Goal: Task Accomplishment & Management: Use online tool/utility

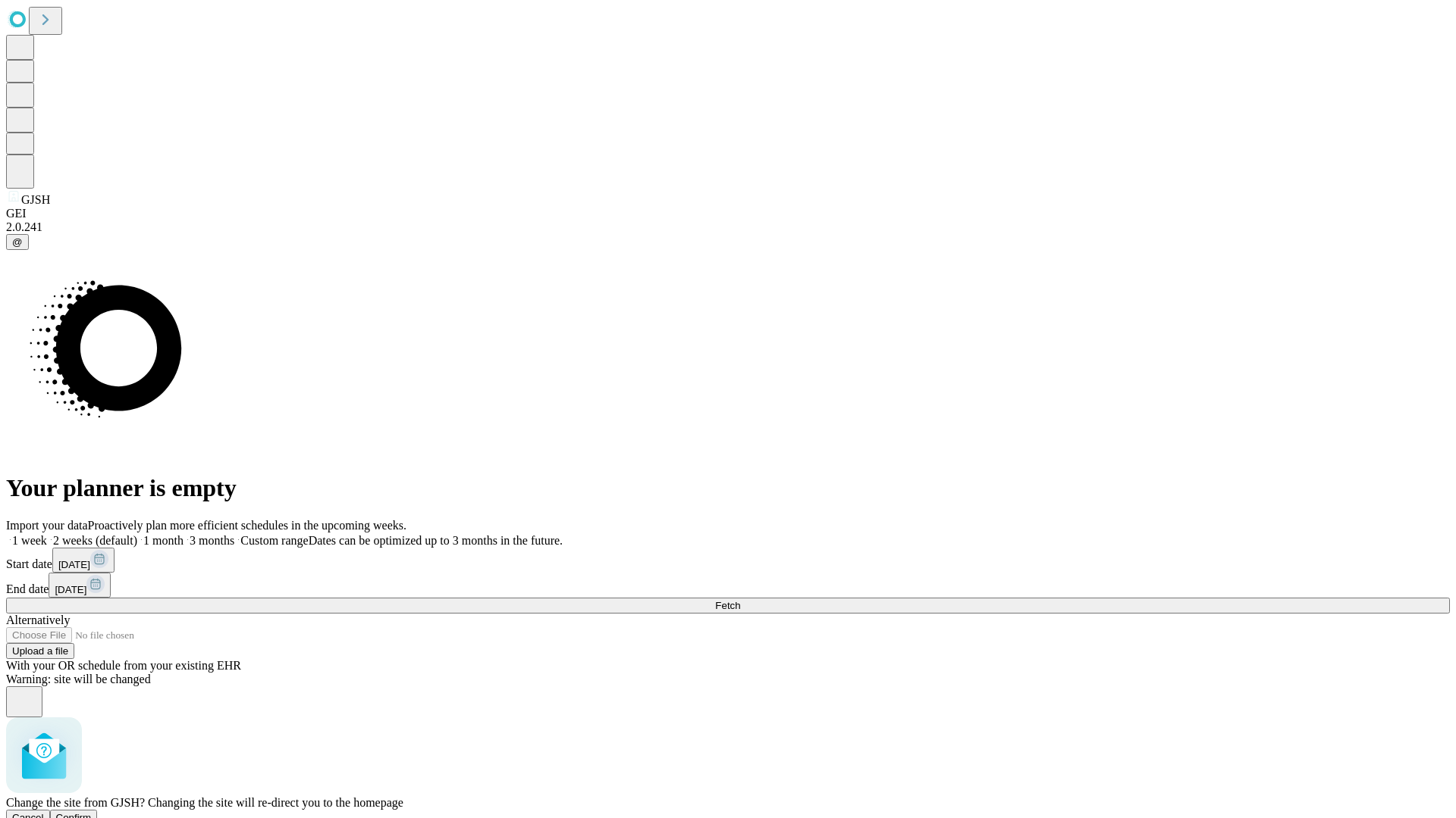
click at [92, 812] on span "Confirm" at bounding box center [74, 818] width 35 height 11
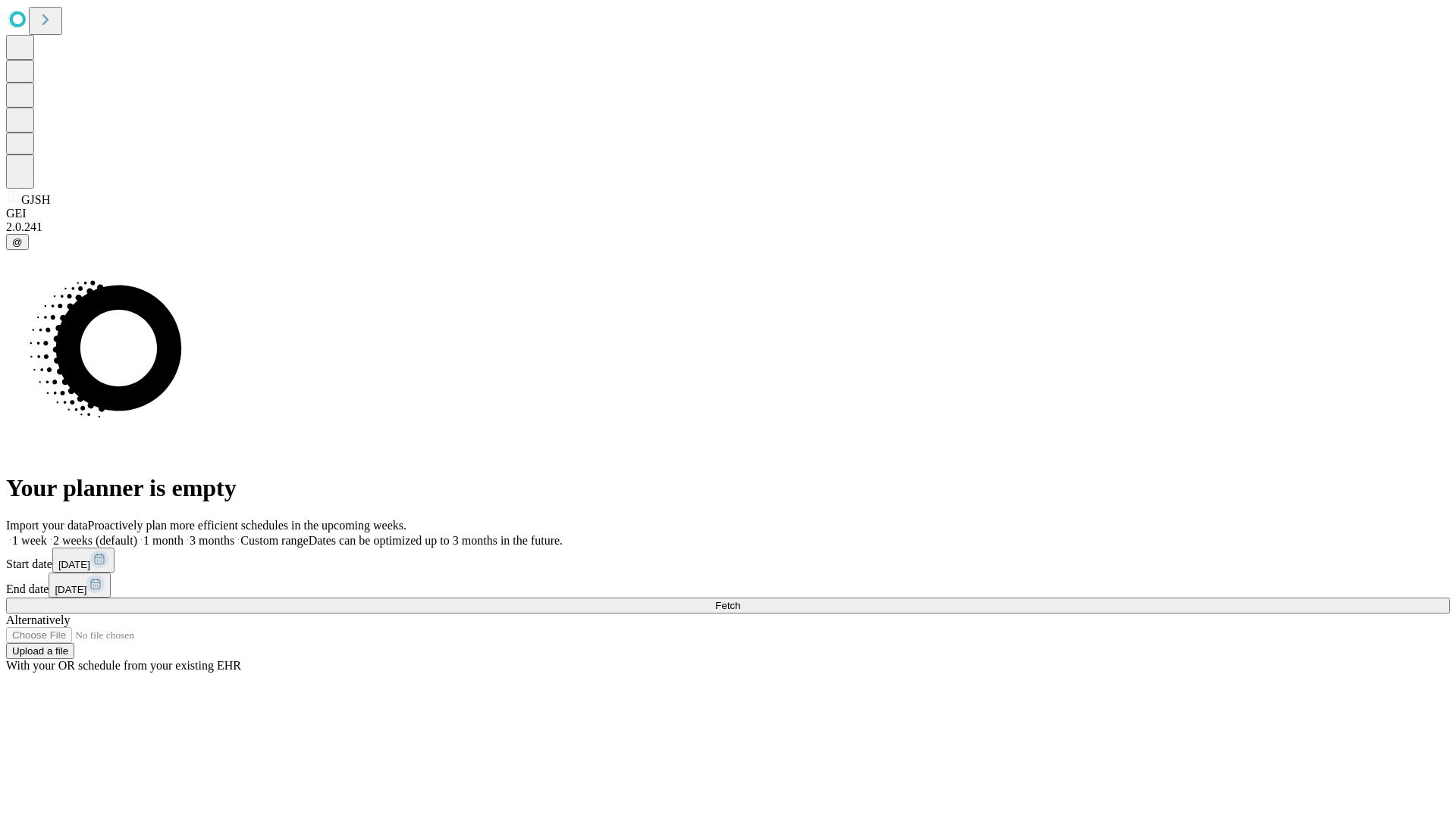
click at [47, 534] on label "1 week" at bounding box center [27, 541] width 41 height 13
click at [740, 600] on span "Fetch" at bounding box center [727, 606] width 25 height 11
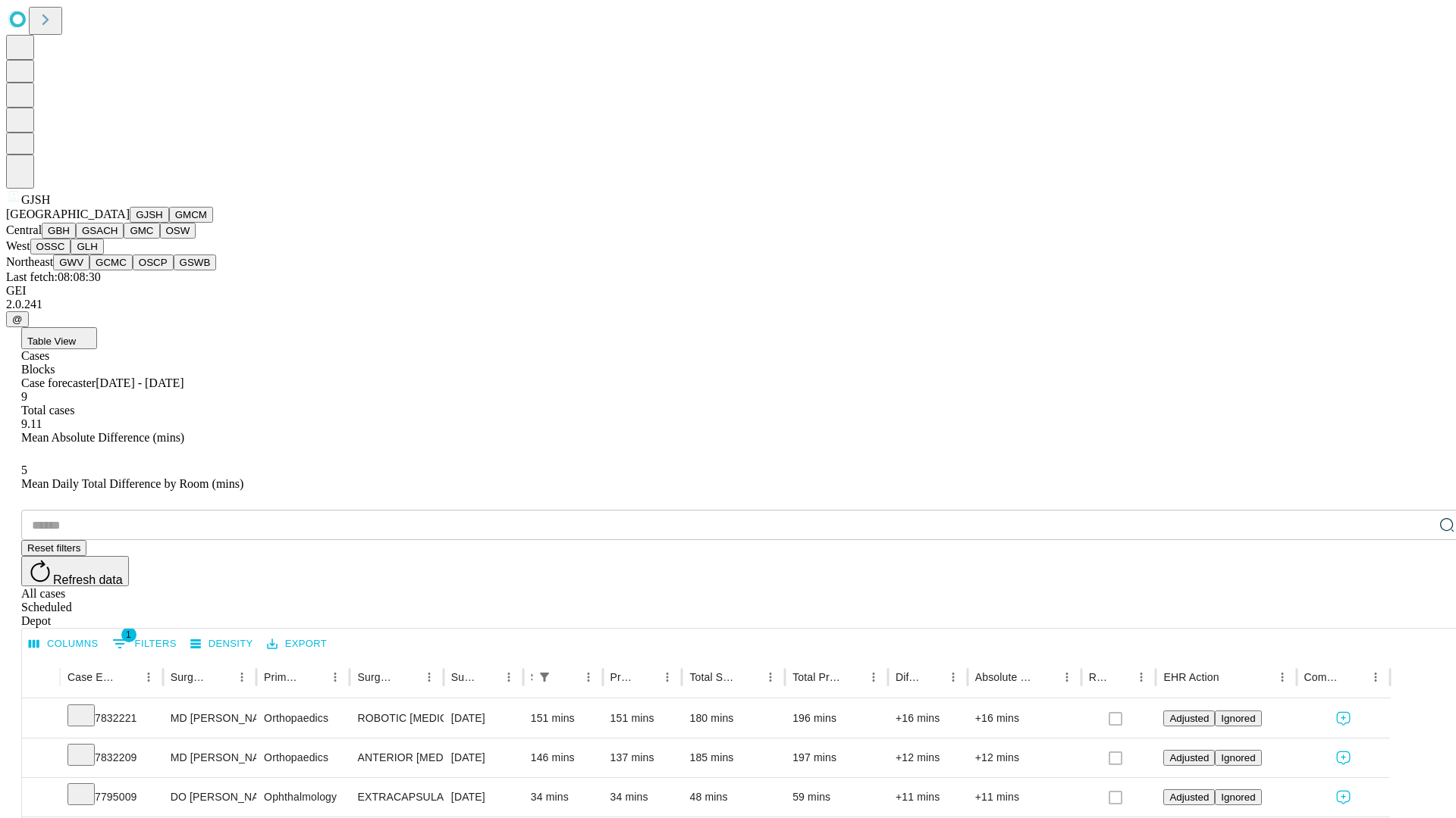
click at [169, 223] on button "GMCM" at bounding box center [191, 215] width 44 height 16
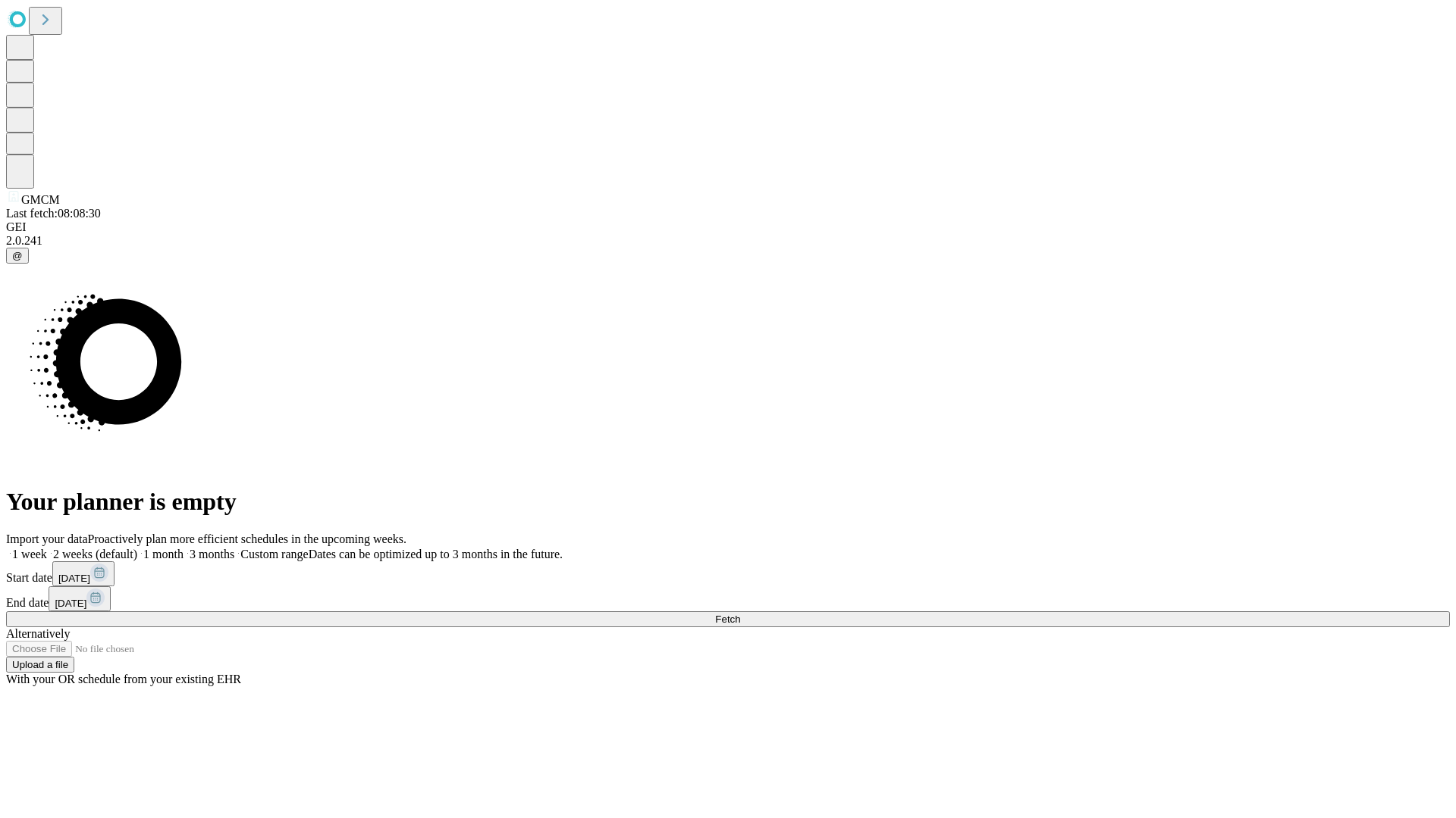
click at [47, 548] on label "1 week" at bounding box center [27, 554] width 41 height 13
click at [740, 614] on span "Fetch" at bounding box center [727, 620] width 25 height 11
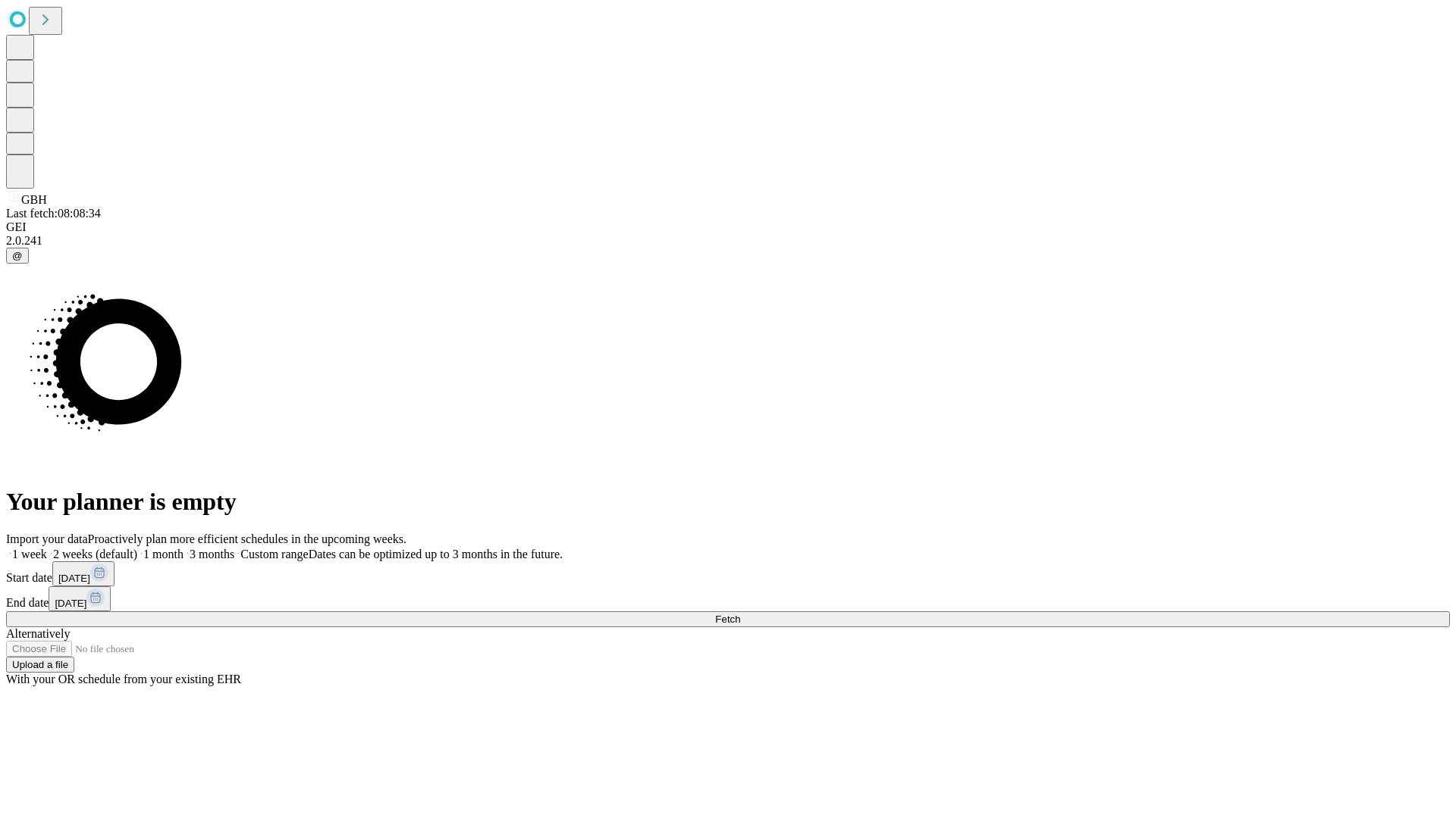
click at [47, 548] on label "1 week" at bounding box center [27, 554] width 41 height 13
click at [740, 614] on span "Fetch" at bounding box center [727, 620] width 25 height 11
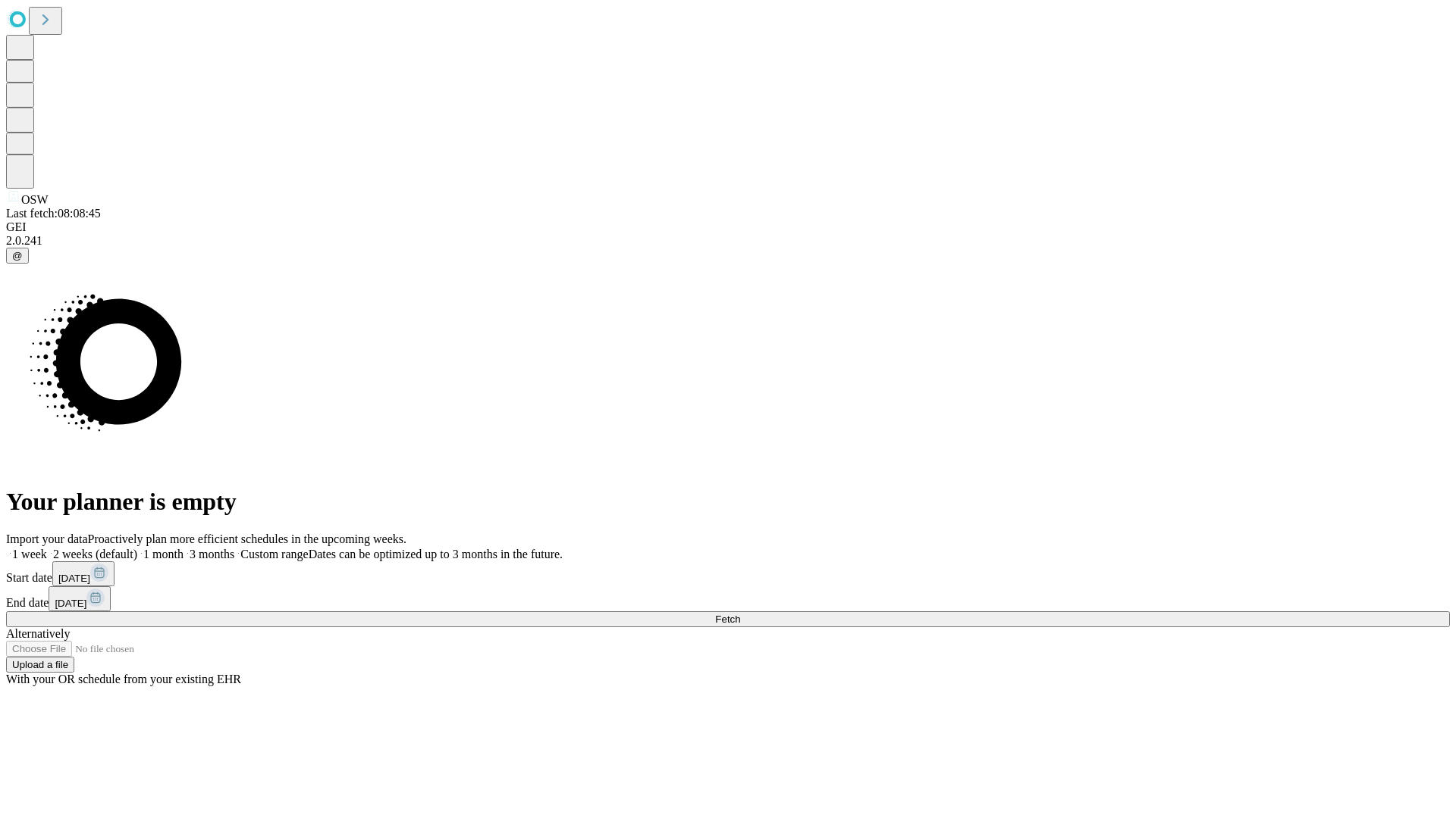
click at [47, 548] on label "1 week" at bounding box center [27, 554] width 41 height 13
click at [740, 614] on span "Fetch" at bounding box center [727, 620] width 25 height 11
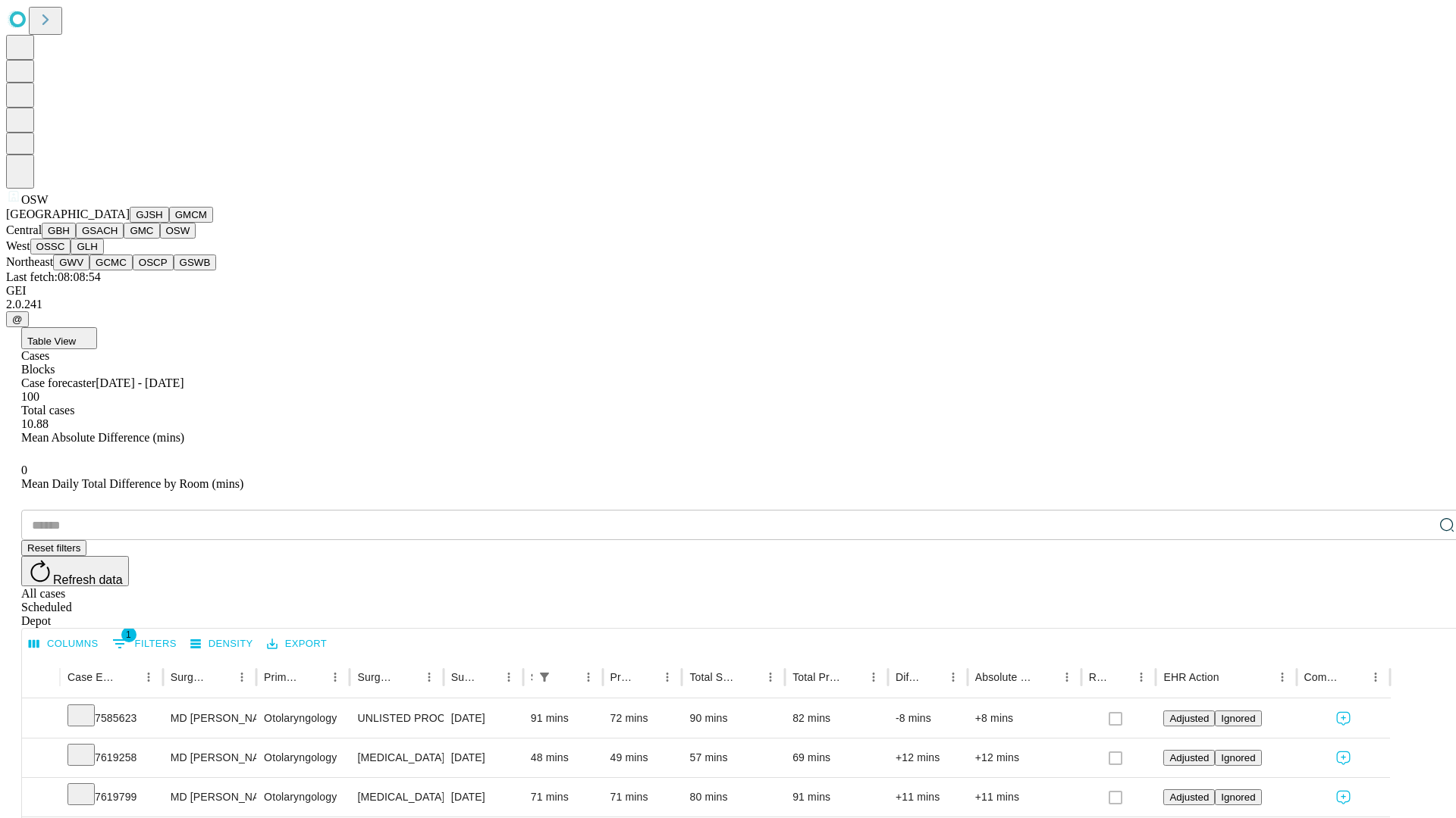
click at [72, 255] on button "OSSC" at bounding box center [51, 247] width 41 height 16
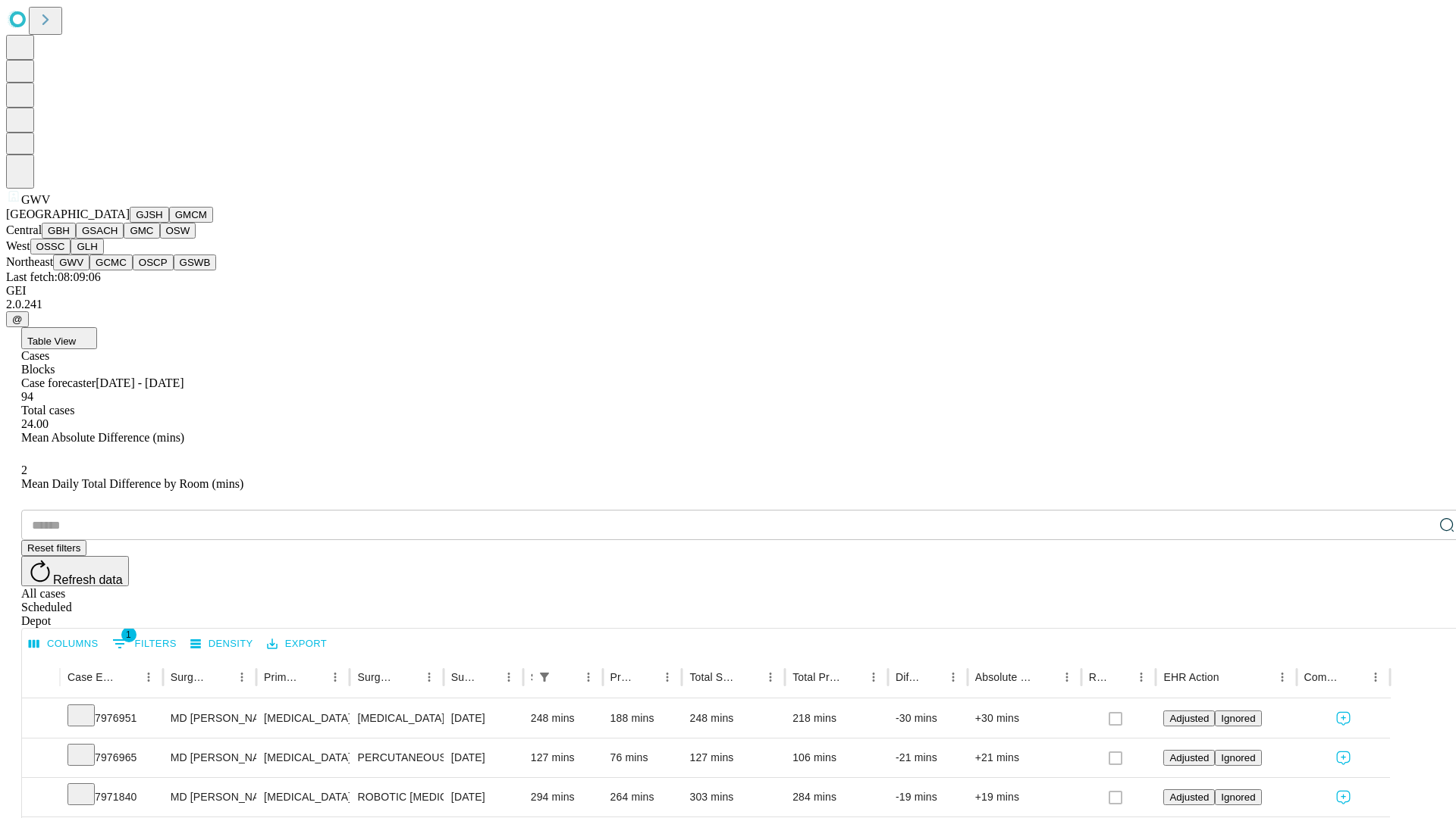
click at [117, 271] on button "GCMC" at bounding box center [111, 263] width 43 height 16
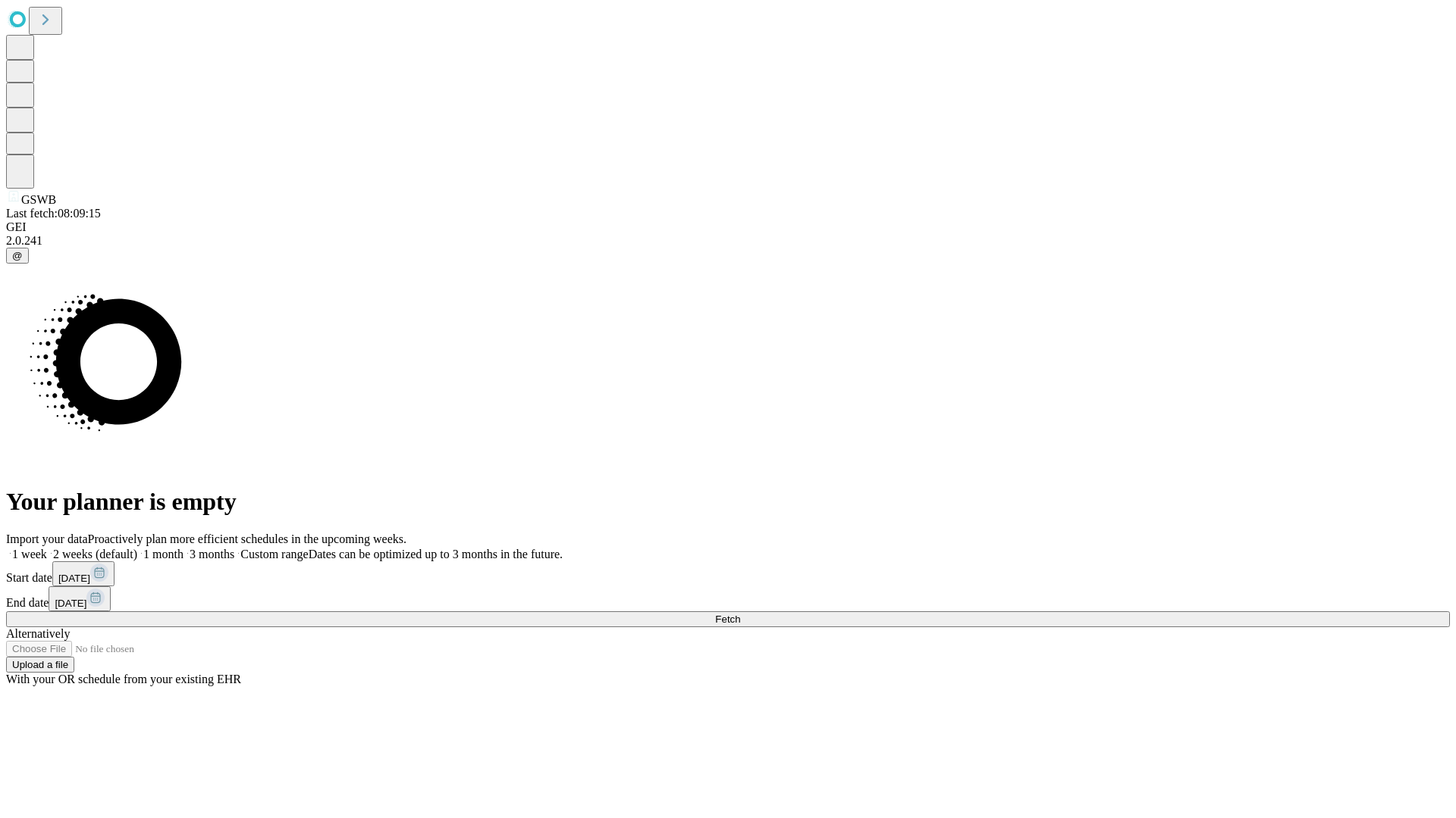
click at [47, 548] on label "1 week" at bounding box center [27, 554] width 41 height 13
click at [740, 614] on span "Fetch" at bounding box center [727, 620] width 25 height 11
